Goal: Task Accomplishment & Management: Manage account settings

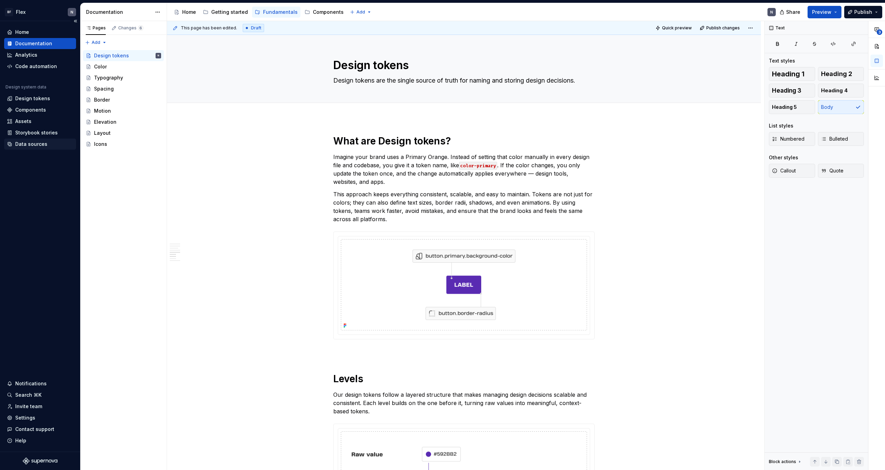
scroll to position [908, 0]
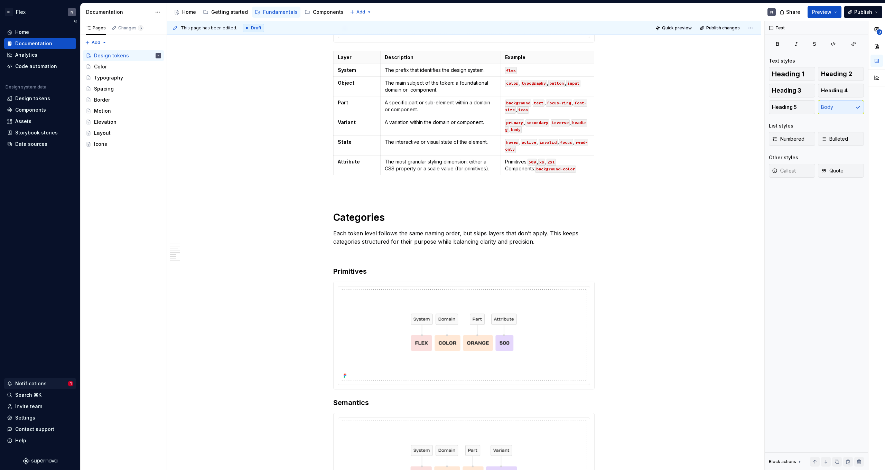
click at [23, 383] on div "Notifications" at bounding box center [30, 383] width 31 height 7
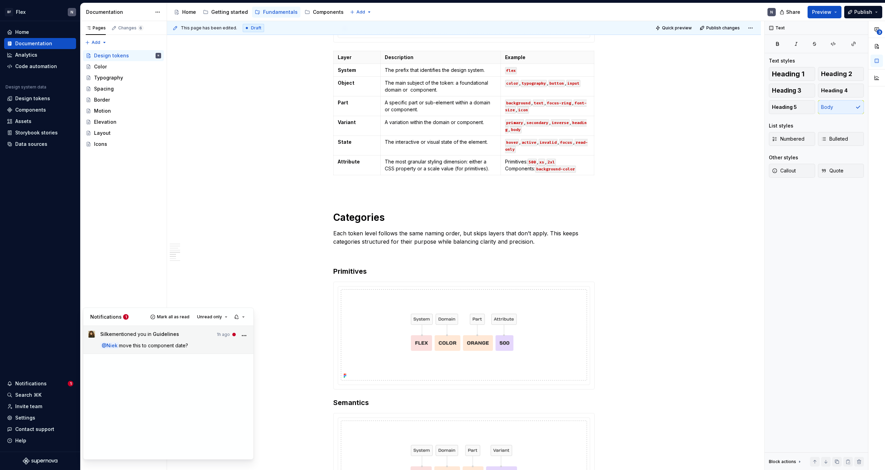
click at [166, 350] on link "S [PERSON_NAME] mentioned you in Guidelines 1h ago @ Niek move this to componen…" at bounding box center [168, 340] width 170 height 28
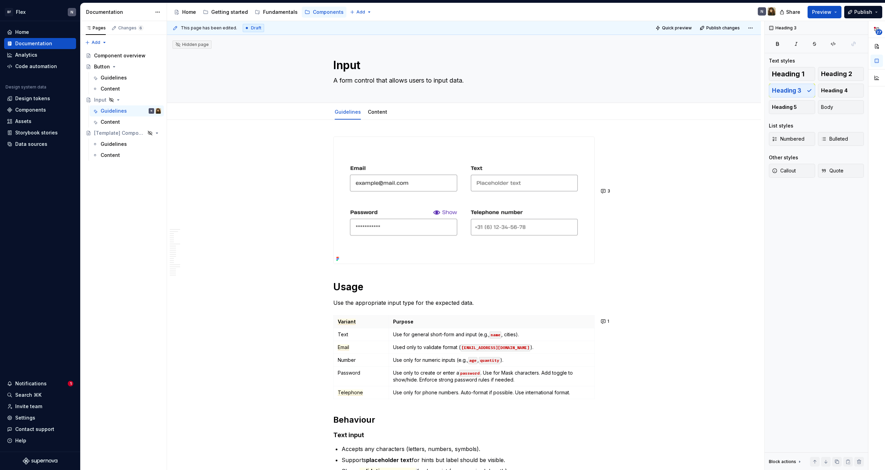
type textarea "*"
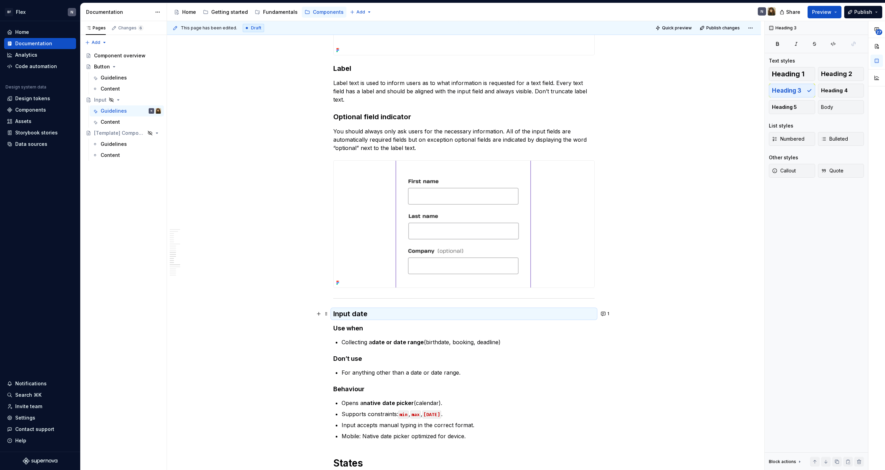
scroll to position [1212, 0]
click at [609, 312] on button "1" at bounding box center [604, 313] width 13 height 10
click at [556, 377] on div at bounding box center [558, 382] width 104 height 14
click at [557, 373] on p "**********" at bounding box center [559, 371] width 102 height 7
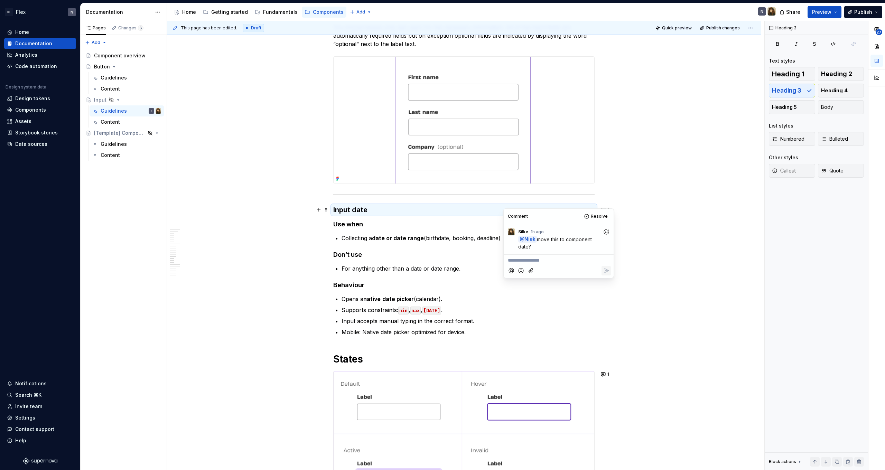
scroll to position [1323, 0]
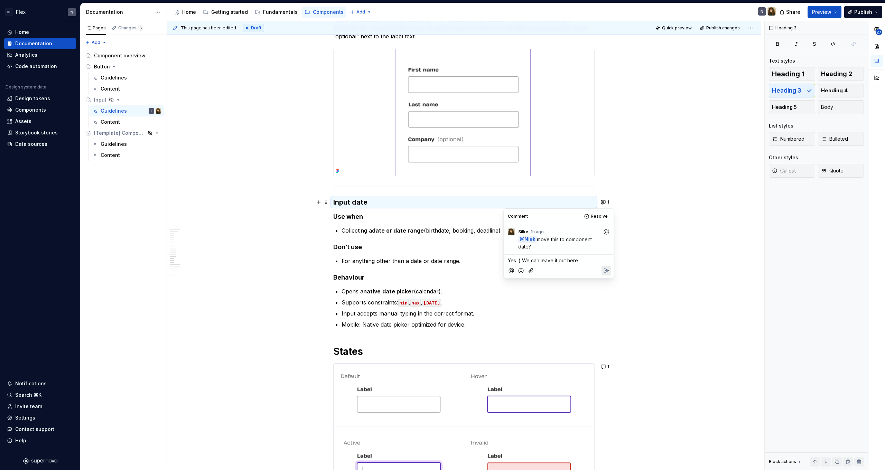
drag, startPoint x: 508, startPoint y: 258, endPoint x: 514, endPoint y: 267, distance: 10.8
click at [508, 258] on span "Yes :) We can leave it out here" at bounding box center [543, 260] width 70 height 6
click at [519, 270] on icon "Add emoji" at bounding box center [520, 270] width 5 height 5
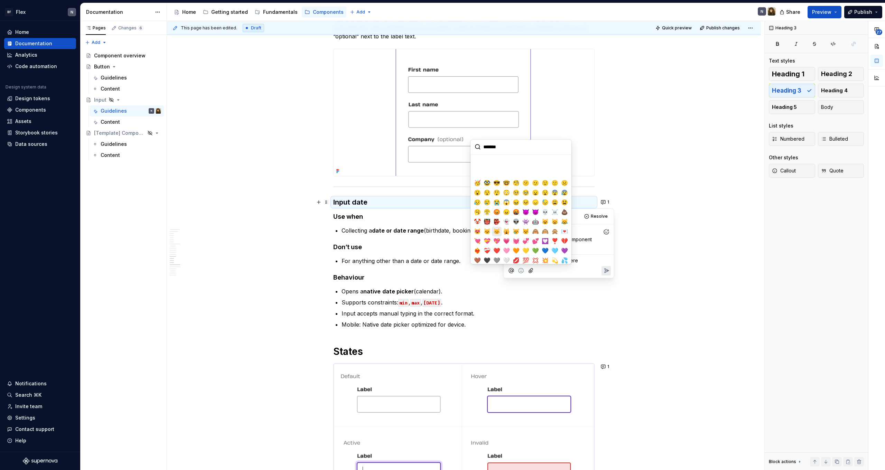
scroll to position [131, 0]
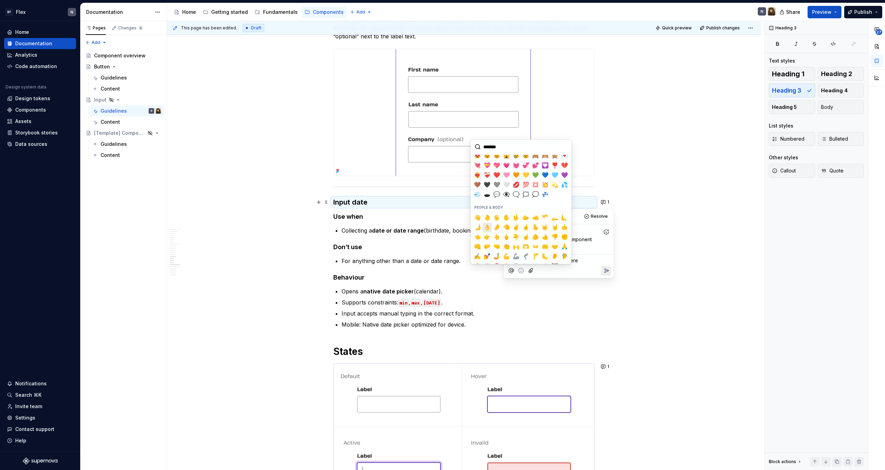
click at [488, 229] on span "👌" at bounding box center [487, 227] width 6 height 7
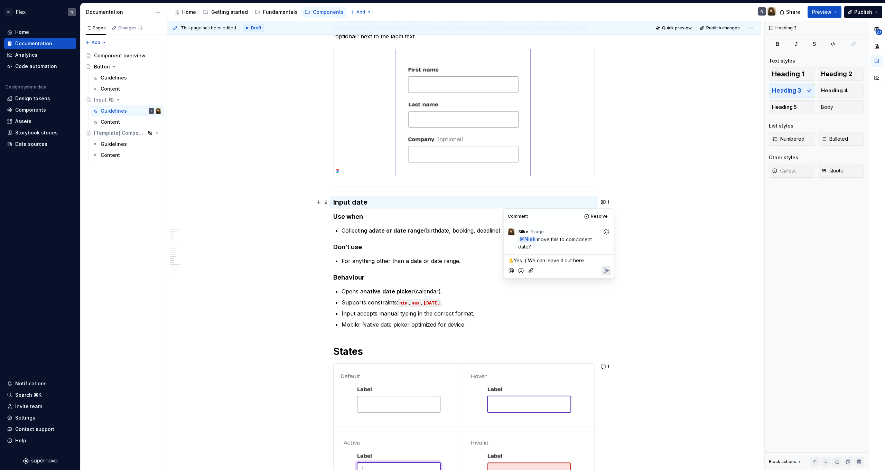
click at [602, 268] on button "Reply" at bounding box center [605, 270] width 9 height 9
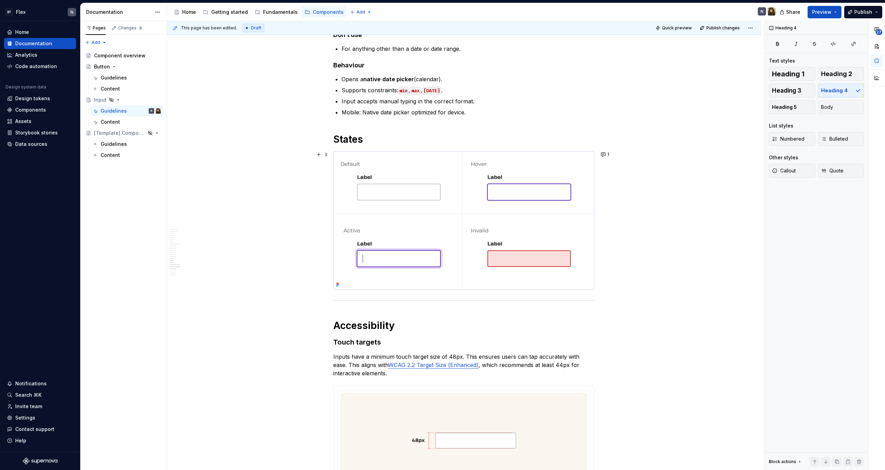
scroll to position [1537, 0]
click at [607, 151] on button "1" at bounding box center [604, 153] width 13 height 10
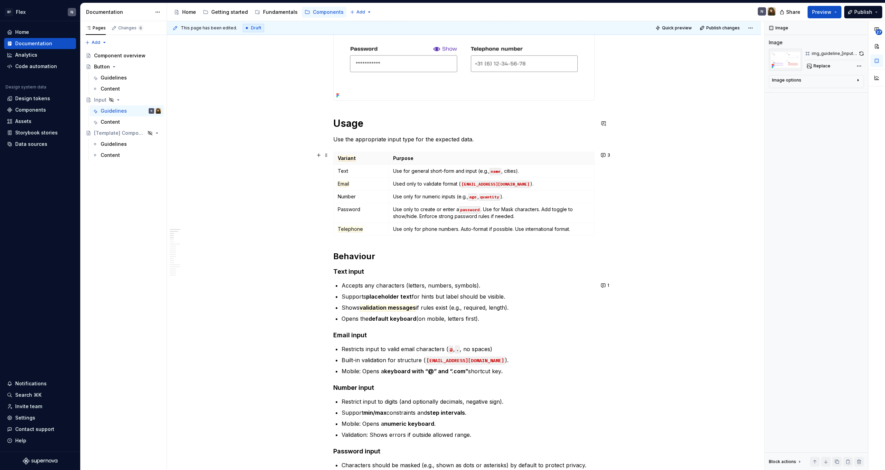
scroll to position [266, 0]
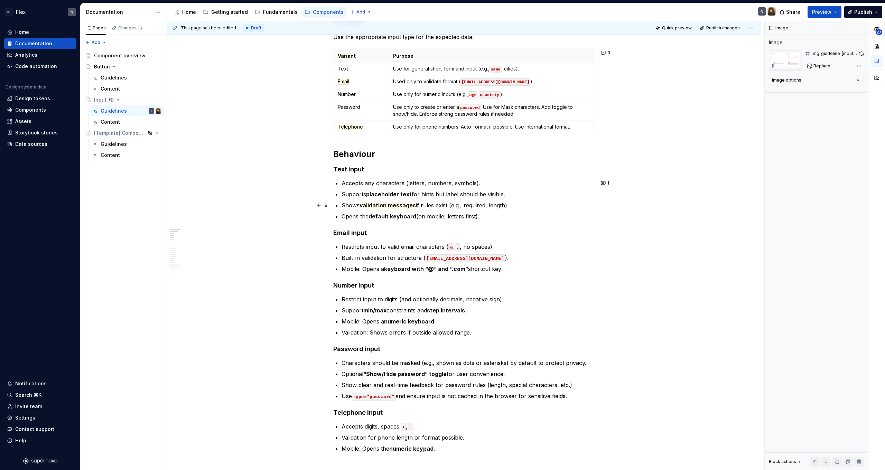
click at [393, 205] on span "validation messages" at bounding box center [387, 205] width 56 height 7
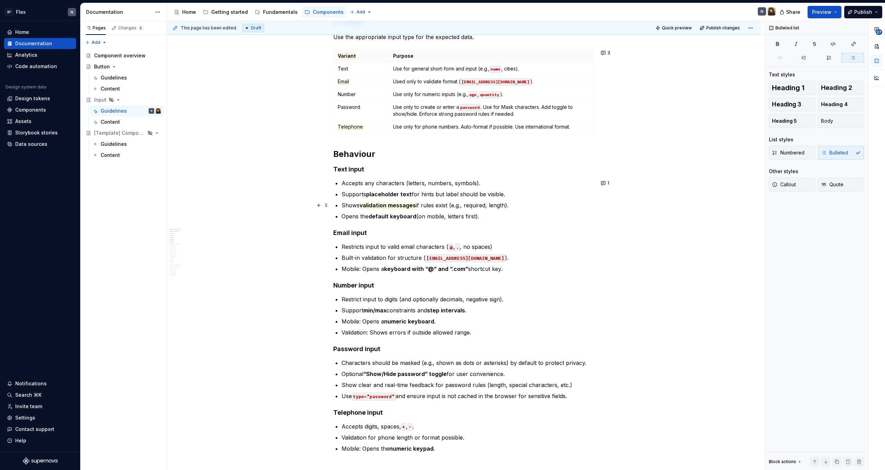
click at [352, 208] on p "Shows validation messages if rules exist (e.g., required, length)." at bounding box center [467, 205] width 253 height 8
click at [348, 81] on span "Email" at bounding box center [343, 81] width 11 height 6
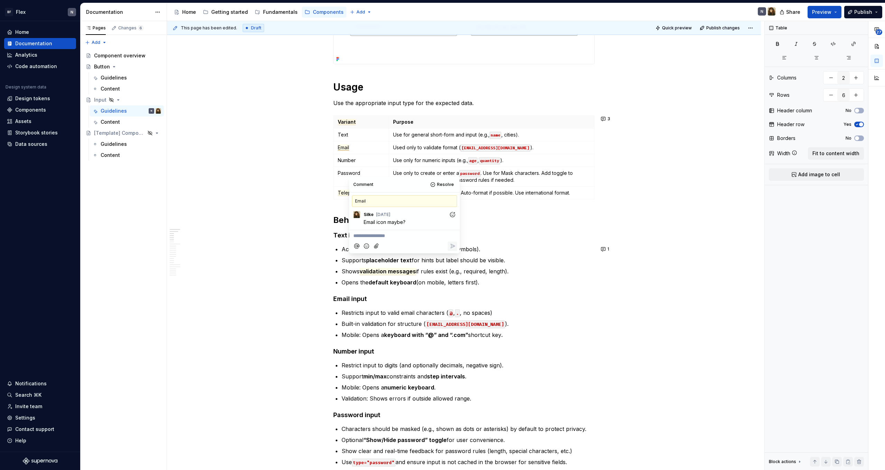
scroll to position [174, 0]
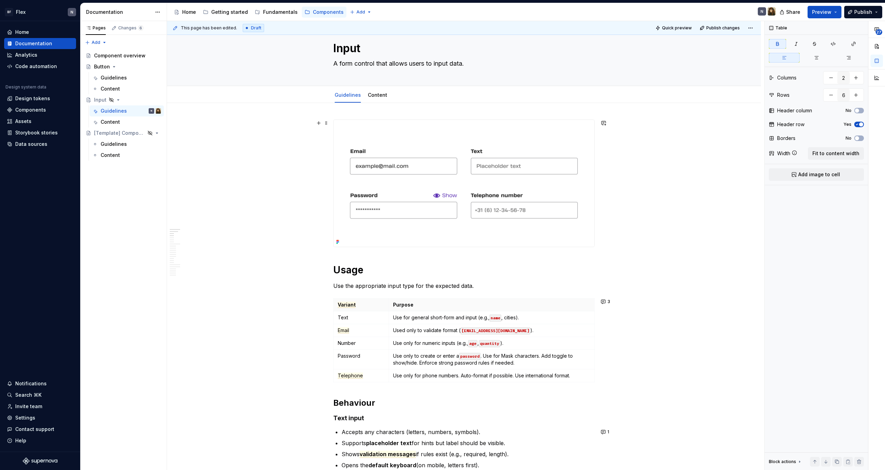
scroll to position [0, 0]
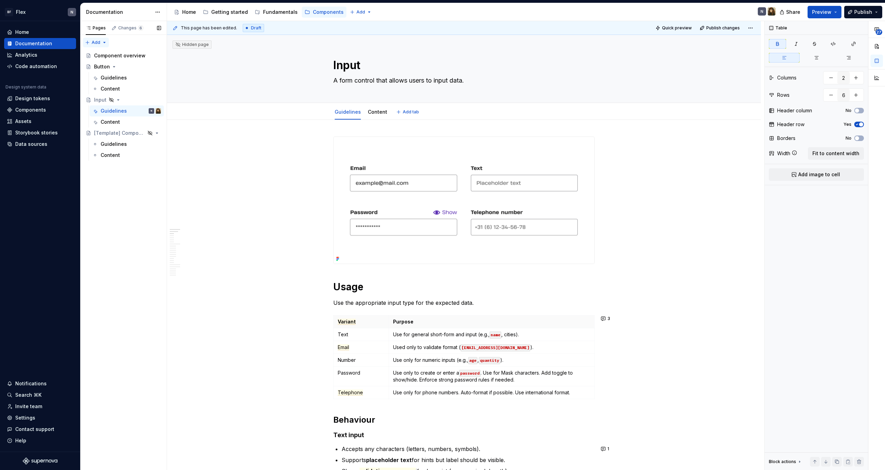
type textarea "*"
click at [38, 34] on div "Home" at bounding box center [40, 32] width 66 height 7
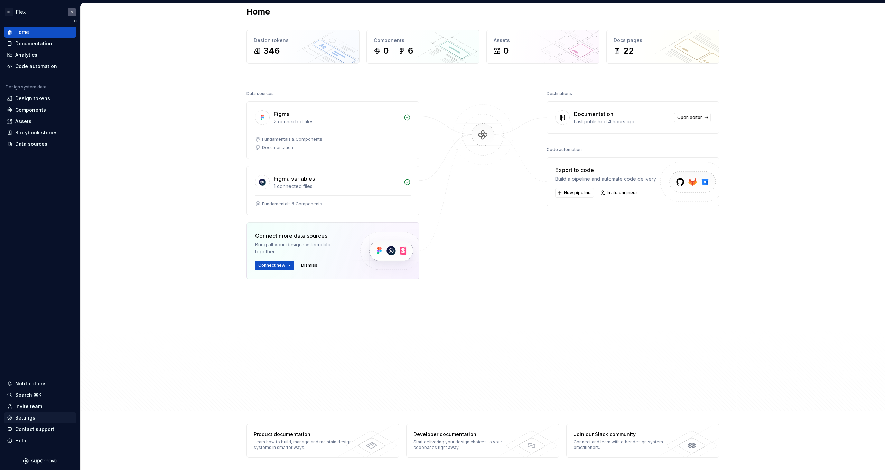
scroll to position [9, 0]
click at [24, 12] on html "BF Flex N Home Documentation Analytics Code automation Design system data Desig…" at bounding box center [442, 235] width 885 height 470
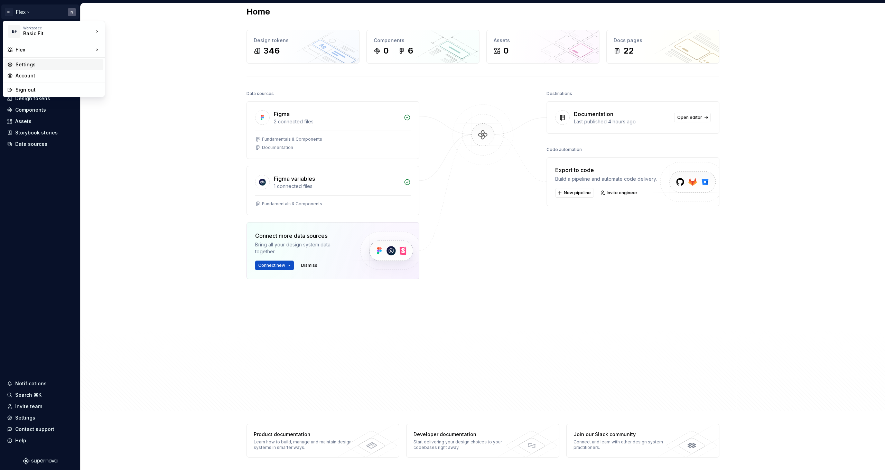
click at [70, 65] on div "Settings" at bounding box center [58, 64] width 85 height 7
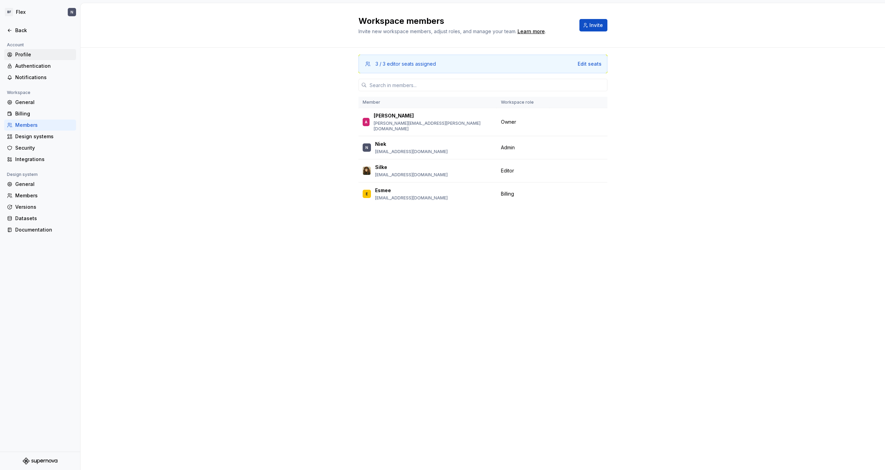
click at [28, 54] on div "Profile" at bounding box center [44, 54] width 58 height 7
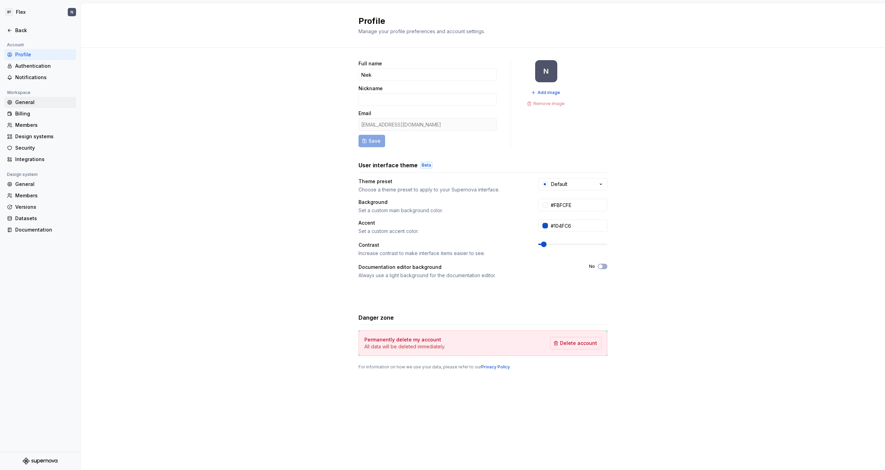
click at [29, 102] on div "General" at bounding box center [44, 102] width 58 height 7
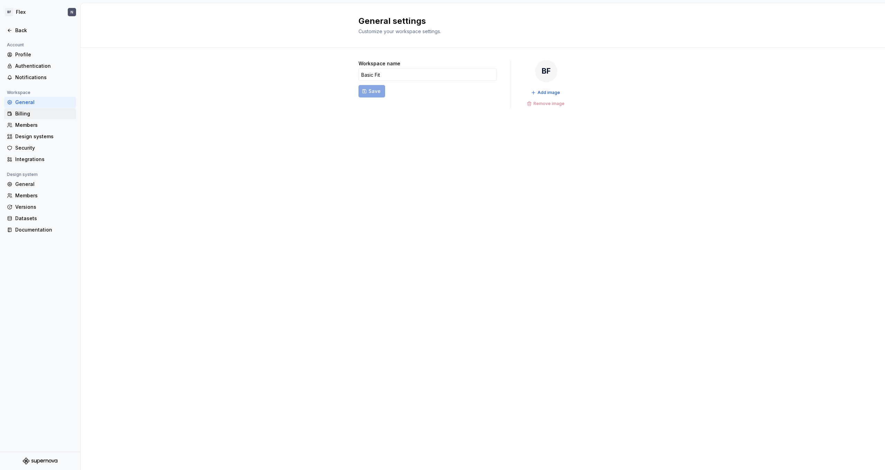
click at [31, 113] on div "Billing" at bounding box center [44, 113] width 58 height 7
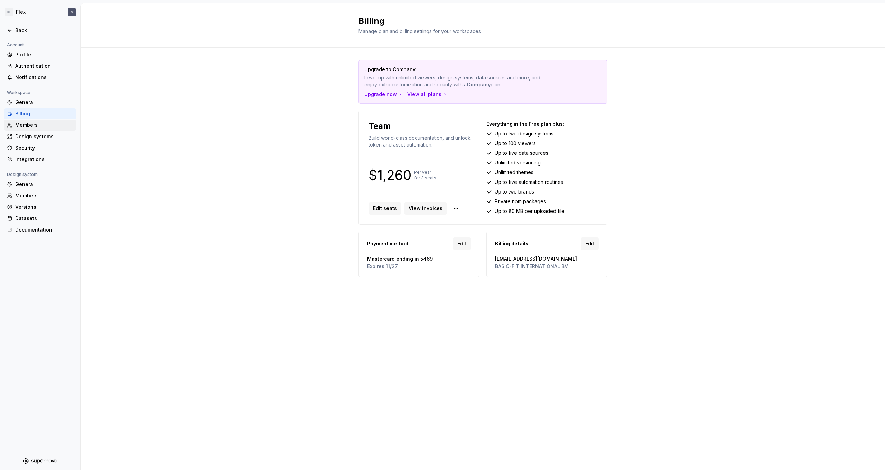
click at [33, 125] on div "Members" at bounding box center [44, 125] width 58 height 7
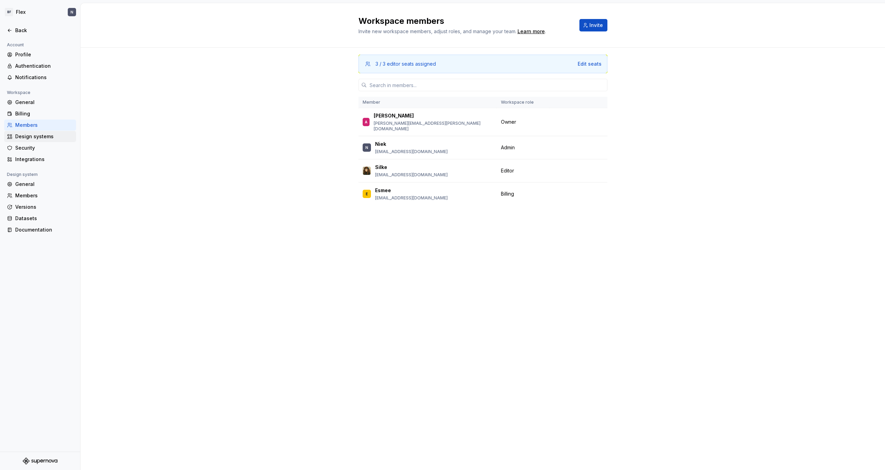
click at [35, 138] on div "Design systems" at bounding box center [44, 136] width 58 height 7
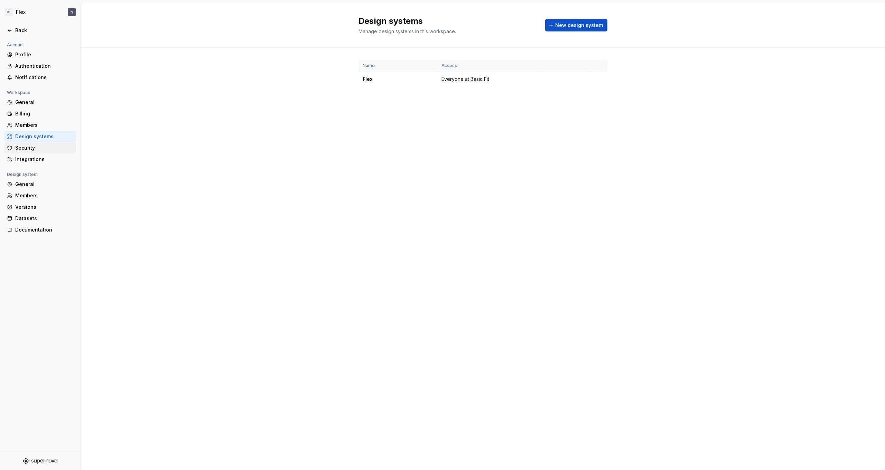
click at [37, 148] on div "Security" at bounding box center [44, 147] width 58 height 7
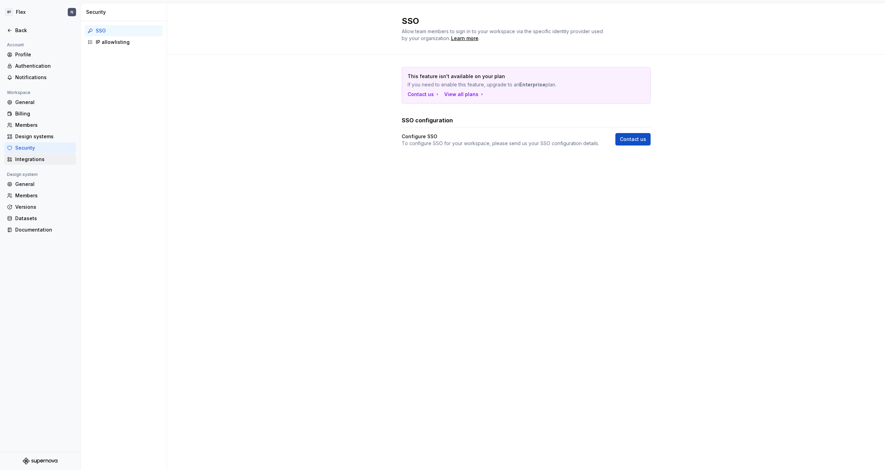
click at [44, 160] on div "Integrations" at bounding box center [44, 159] width 58 height 7
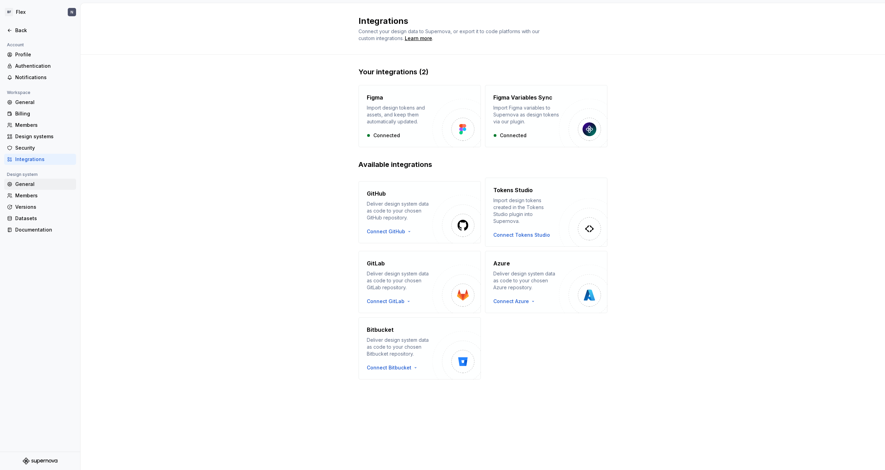
click at [43, 181] on div "General" at bounding box center [44, 184] width 58 height 7
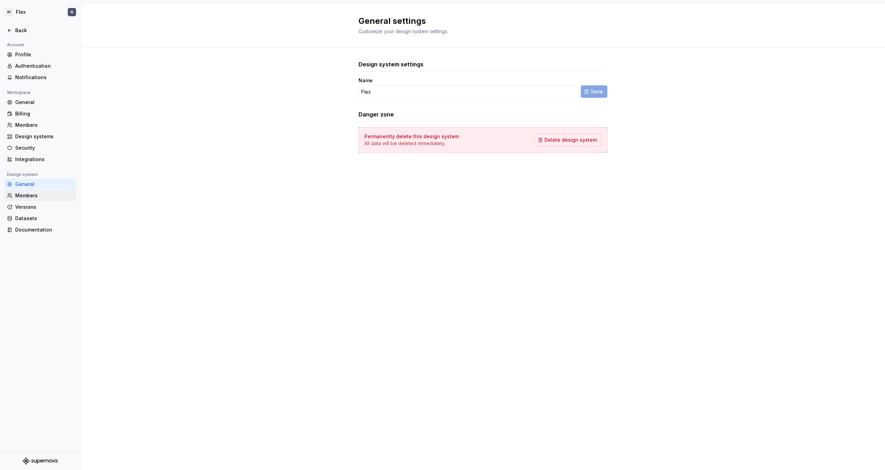
click at [39, 195] on div "Members" at bounding box center [44, 195] width 58 height 7
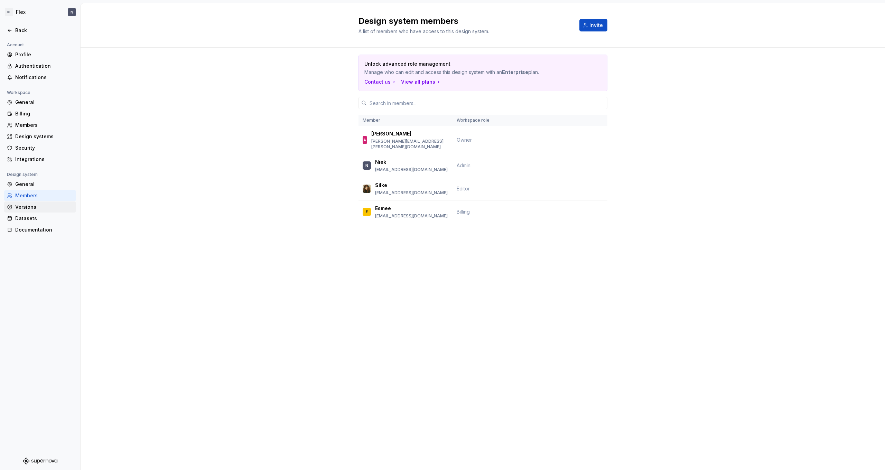
click at [36, 206] on div "Versions" at bounding box center [44, 207] width 58 height 7
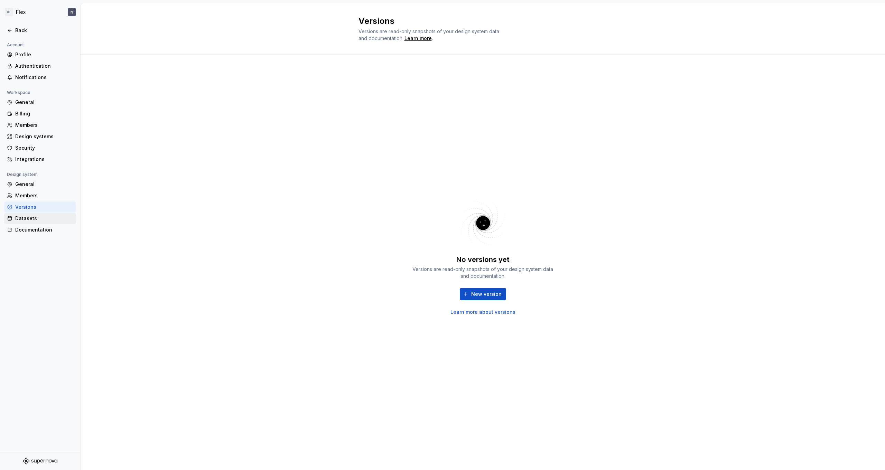
click at [32, 219] on div "Datasets" at bounding box center [44, 218] width 58 height 7
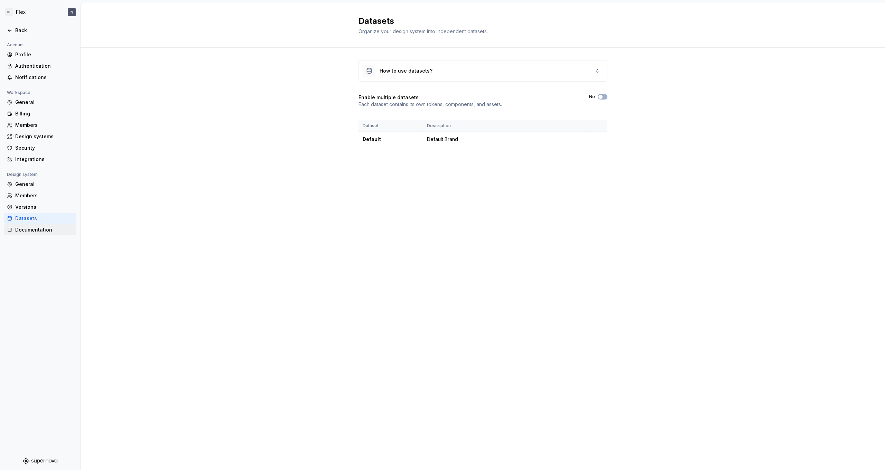
click at [31, 232] on div "Documentation" at bounding box center [44, 229] width 58 height 7
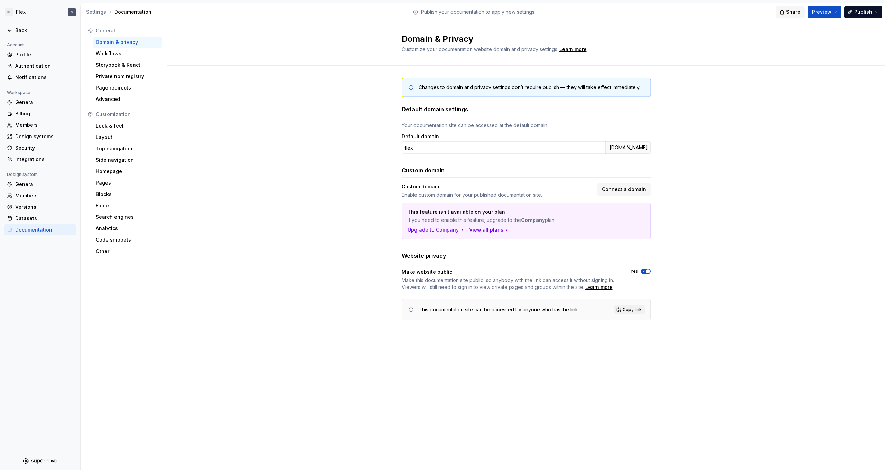
click at [791, 9] on span "Share" at bounding box center [793, 12] width 14 height 7
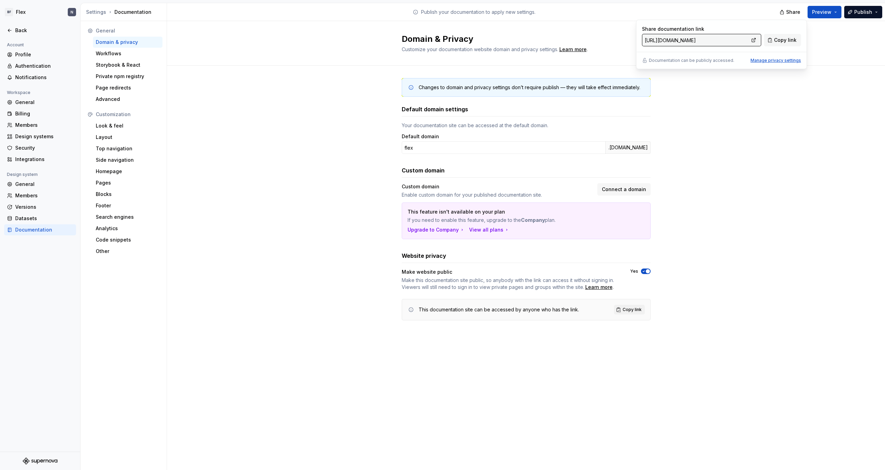
click at [760, 59] on div "Manage privacy settings" at bounding box center [775, 61] width 50 height 6
click at [781, 60] on div "Manage privacy settings" at bounding box center [775, 61] width 50 height 6
click at [559, 154] on div "Default domain settings Your documentation site can be accessed at the default …" at bounding box center [525, 212] width 249 height 215
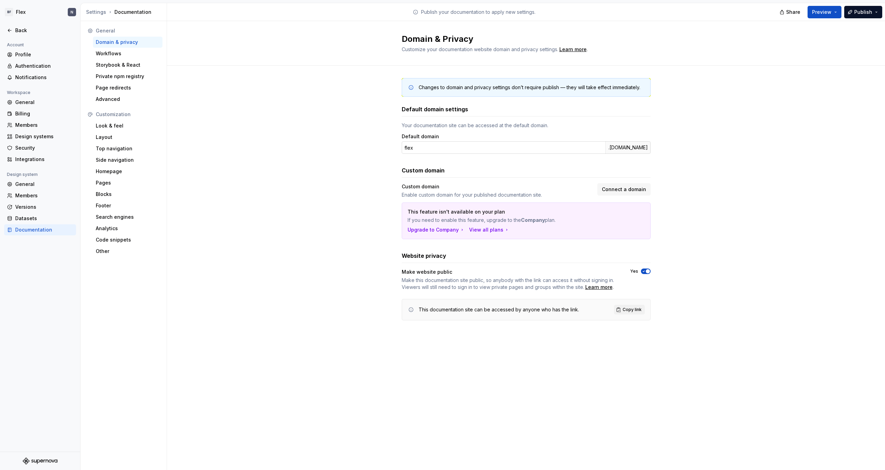
click at [574, 144] on input "flex" at bounding box center [503, 147] width 204 height 12
click at [625, 147] on div ".[DOMAIN_NAME]" at bounding box center [627, 147] width 45 height 12
click at [565, 149] on input "flex" at bounding box center [503, 147] width 204 height 12
click at [560, 169] on div "Custom domain" at bounding box center [525, 170] width 249 height 8
